Goal: Find specific page/section: Find specific page/section

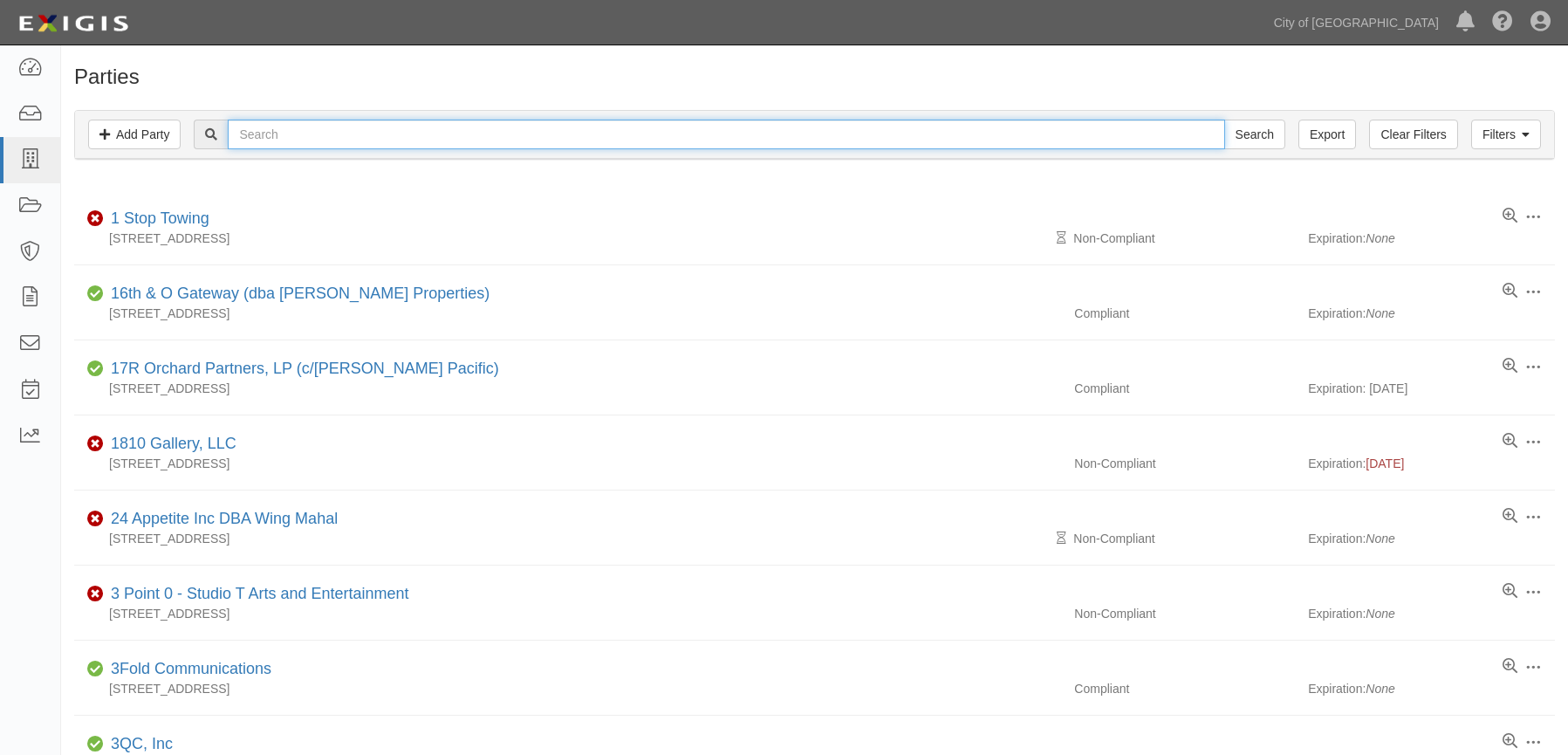
click at [302, 133] on input "text" at bounding box center [725, 133] width 996 height 30
type input "chima"
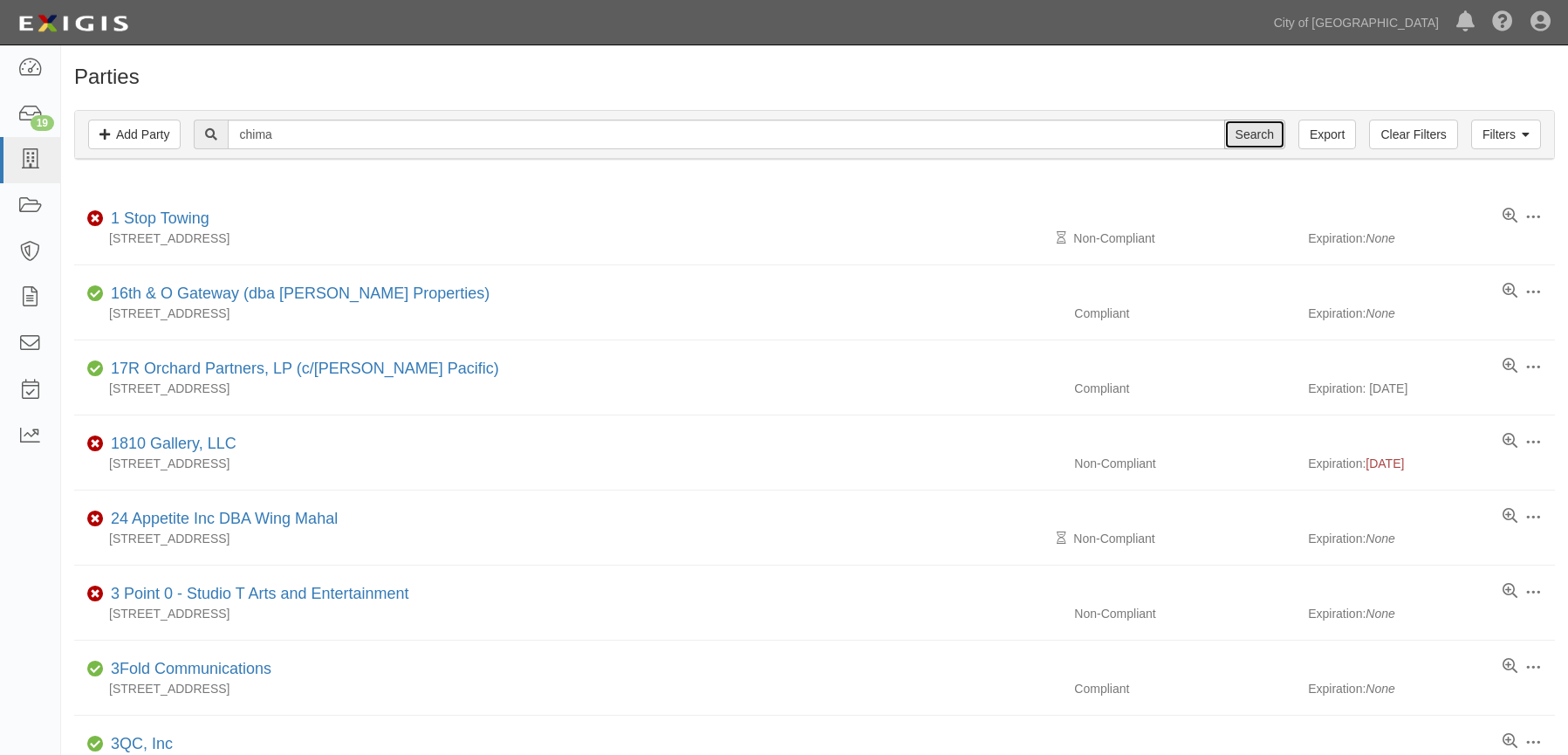
click at [1252, 142] on input "Search" at bounding box center [1254, 133] width 61 height 30
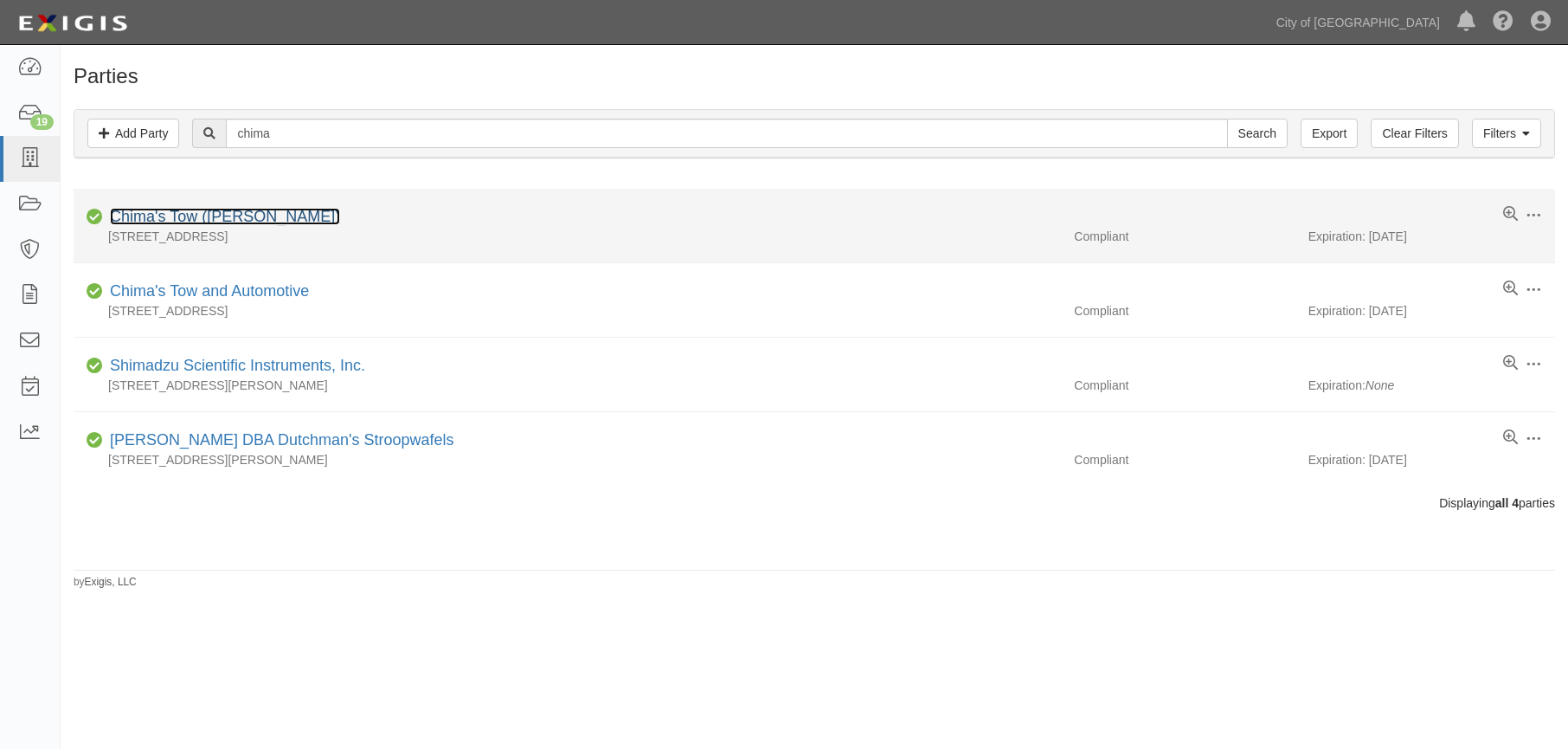
click at [295, 214] on link "Chima's Tow (Tejindar Chima)" at bounding box center [224, 217] width 230 height 17
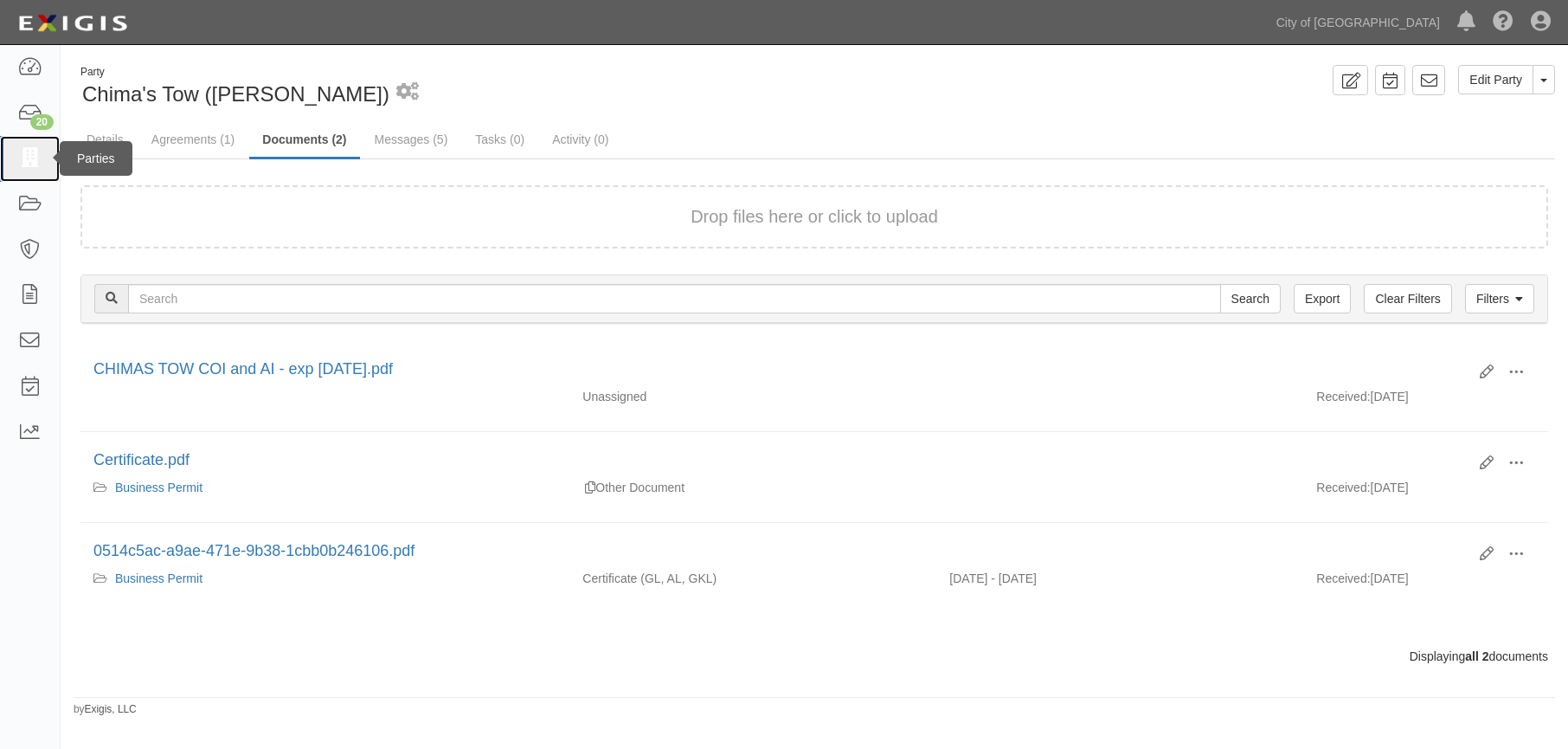
click at [19, 160] on icon at bounding box center [29, 158] width 25 height 20
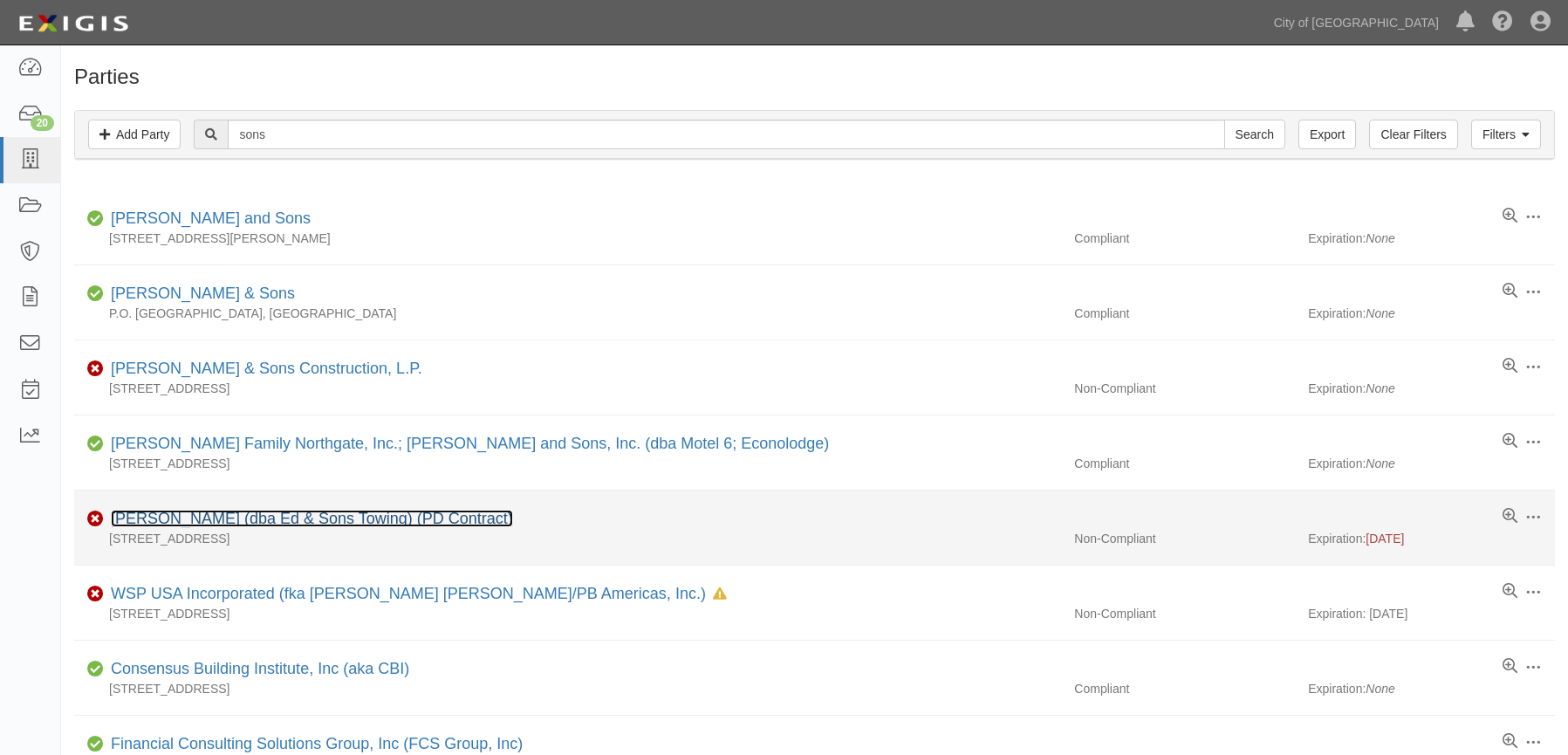
click at [416, 513] on link "Edwin Darwin Bryden (dba Ed & Sons Towing) (PD Contract)" at bounding box center [312, 519] width 402 height 17
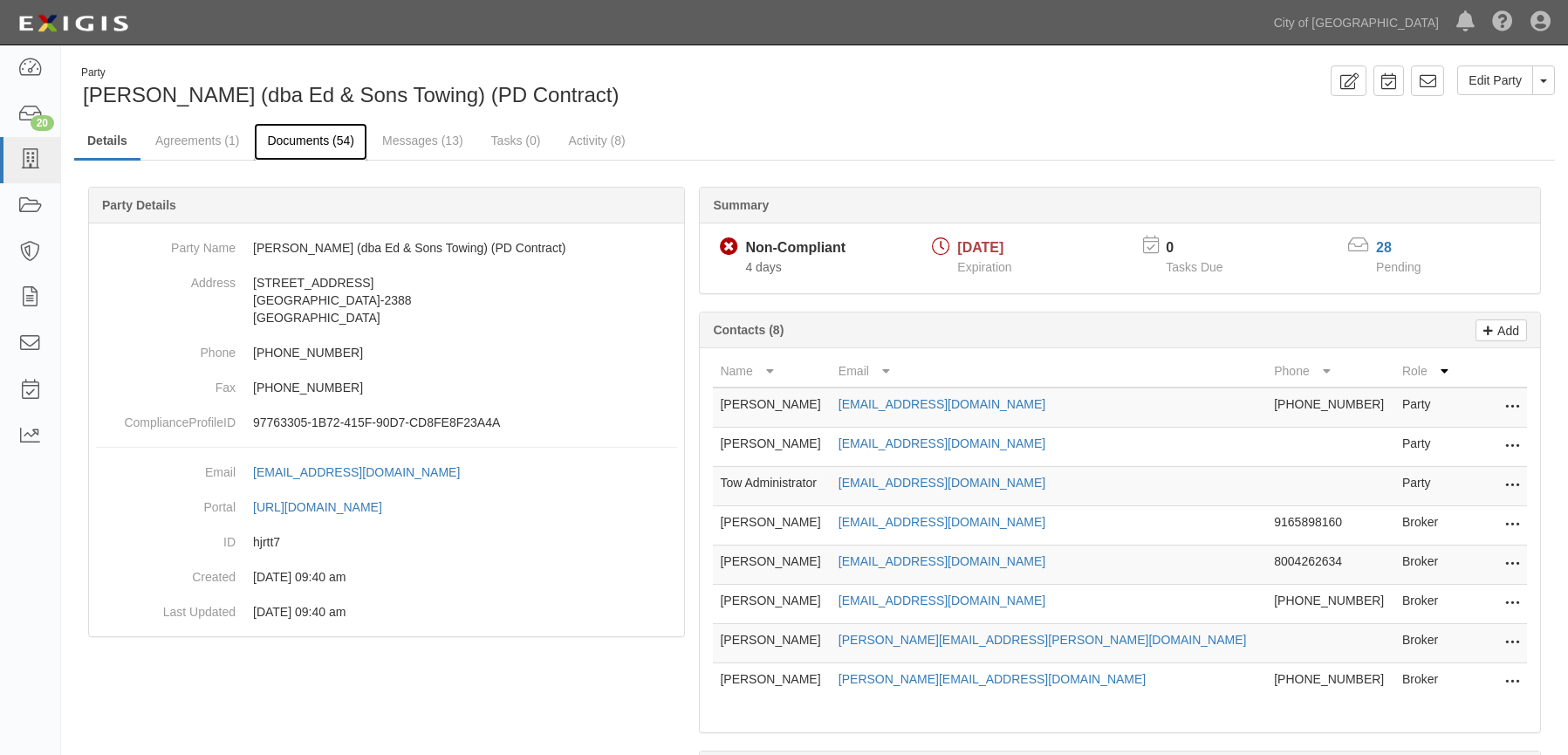
click at [322, 145] on link "Documents (54)" at bounding box center [310, 141] width 113 height 37
